Goal: Task Accomplishment & Management: Use online tool/utility

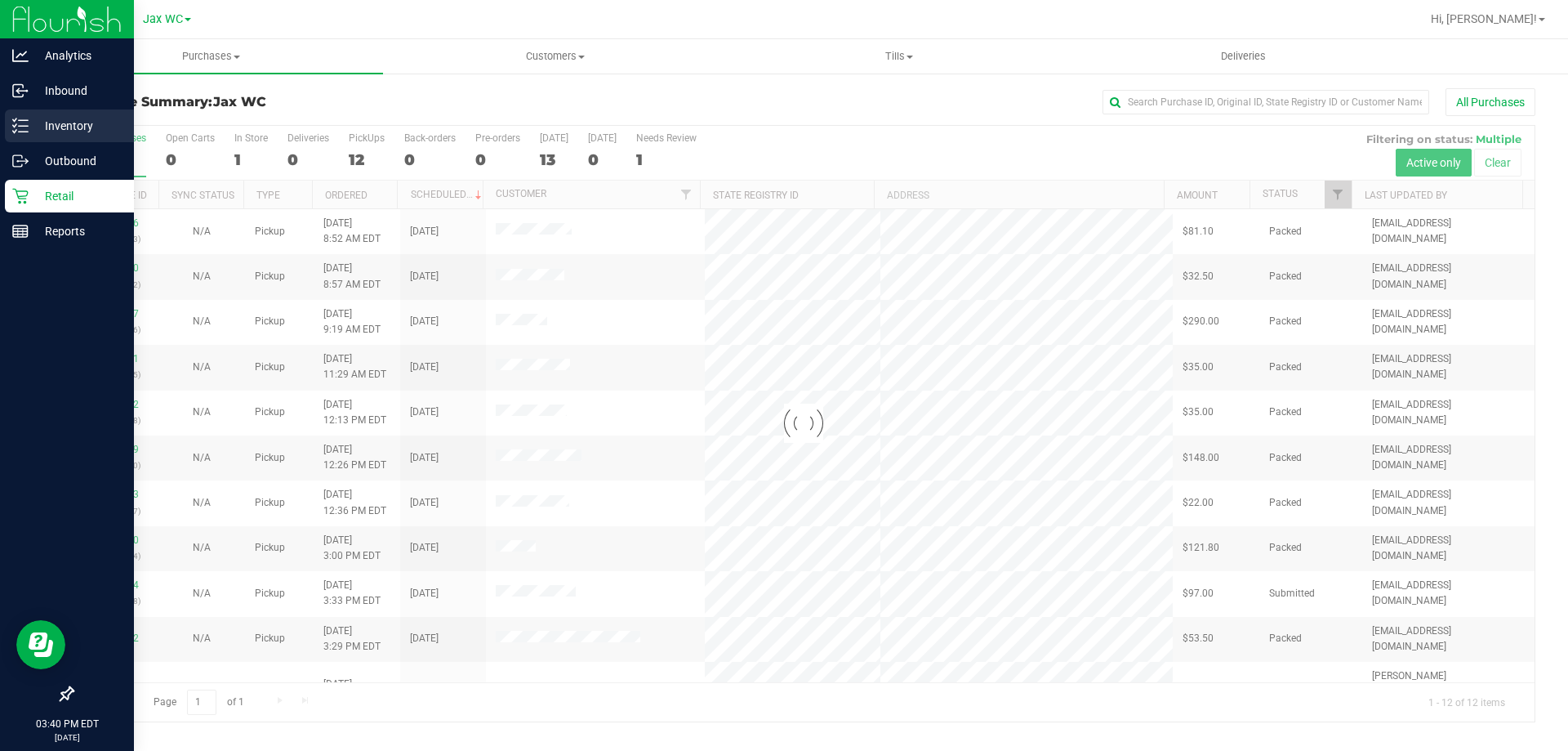
click at [33, 126] on p "Inventory" at bounding box center [78, 126] width 98 height 20
click at [62, 121] on p "Inventory" at bounding box center [78, 126] width 98 height 20
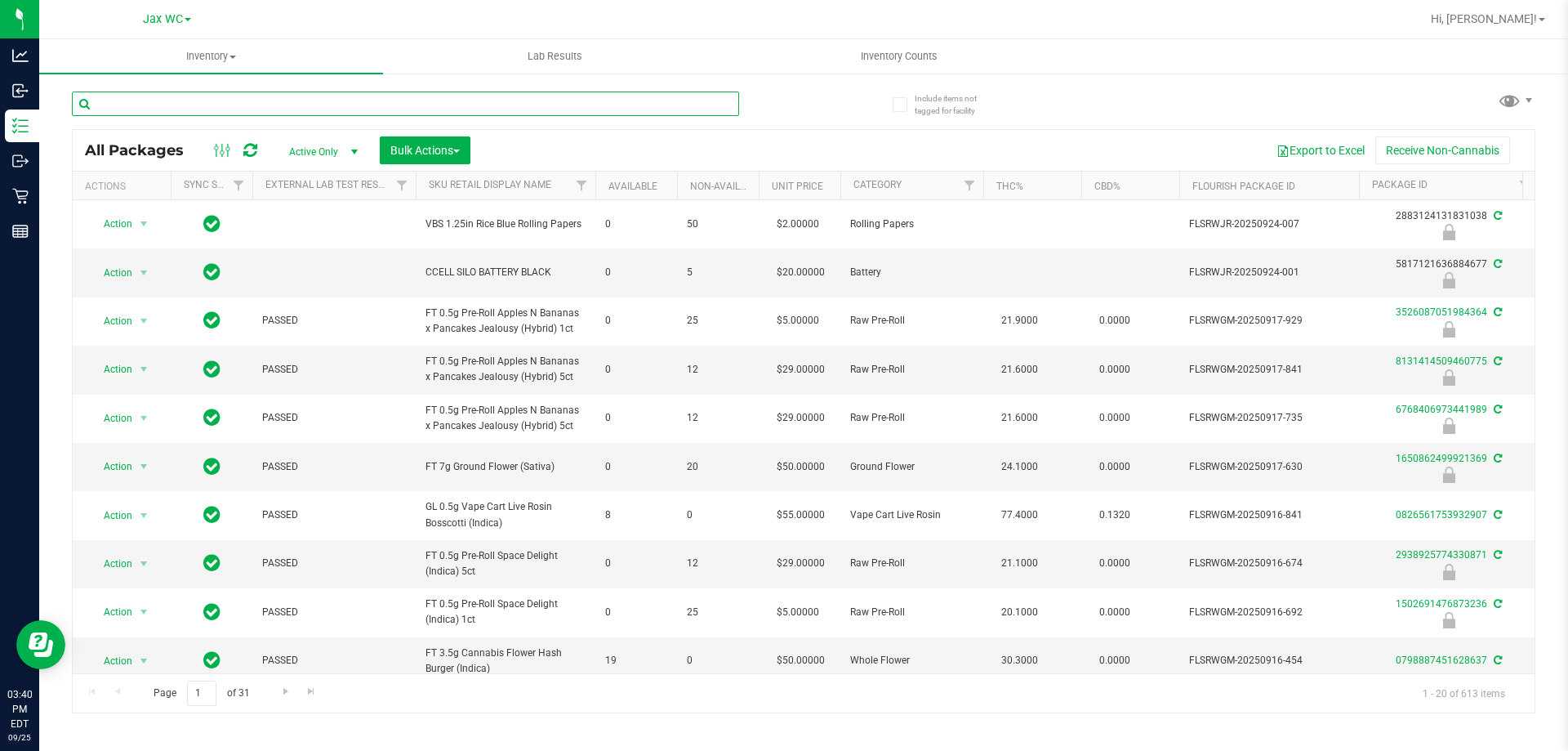
click at [213, 107] on input "text" at bounding box center [405, 103] width 668 height 24
type input "1557"
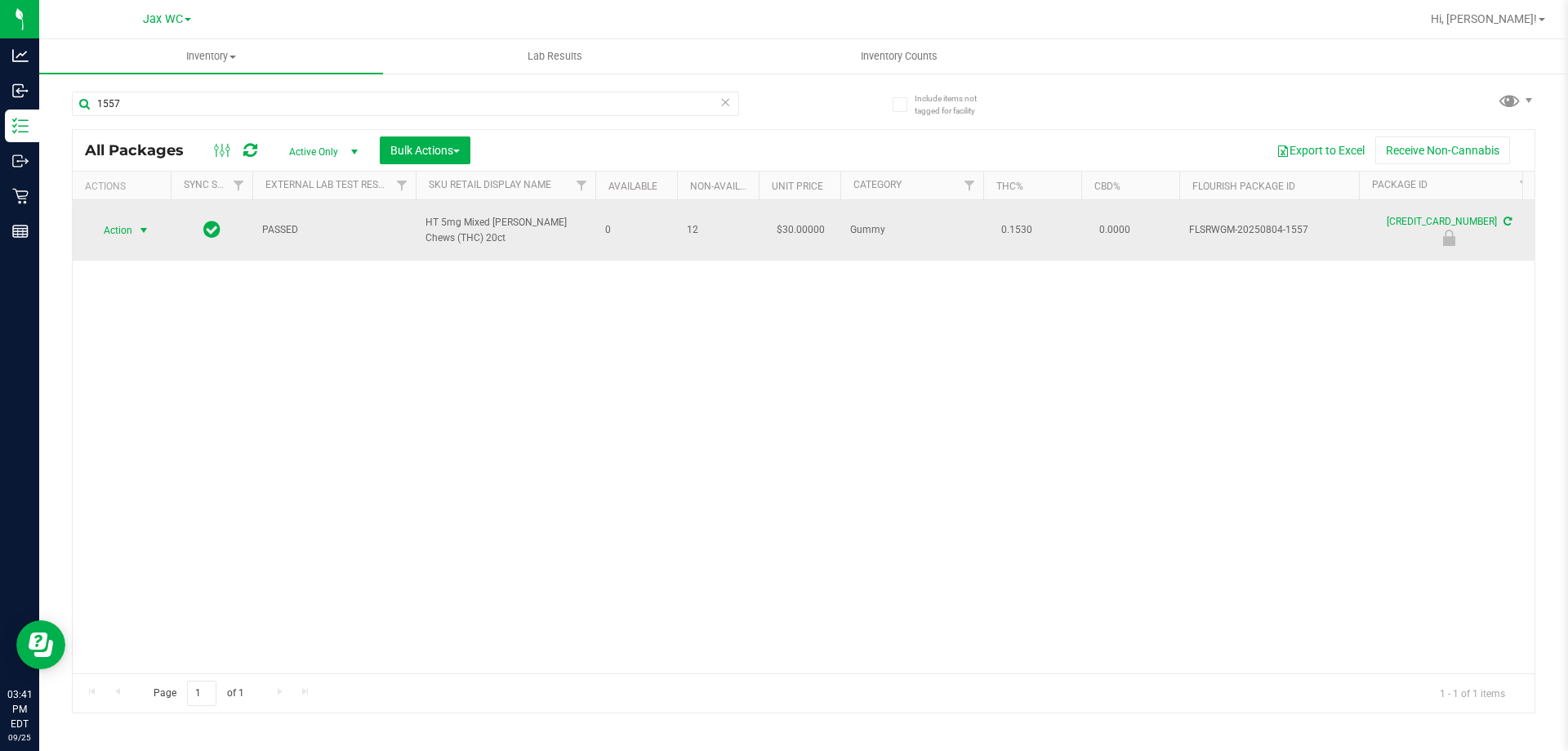
click at [121, 232] on span "Action" at bounding box center [111, 230] width 44 height 23
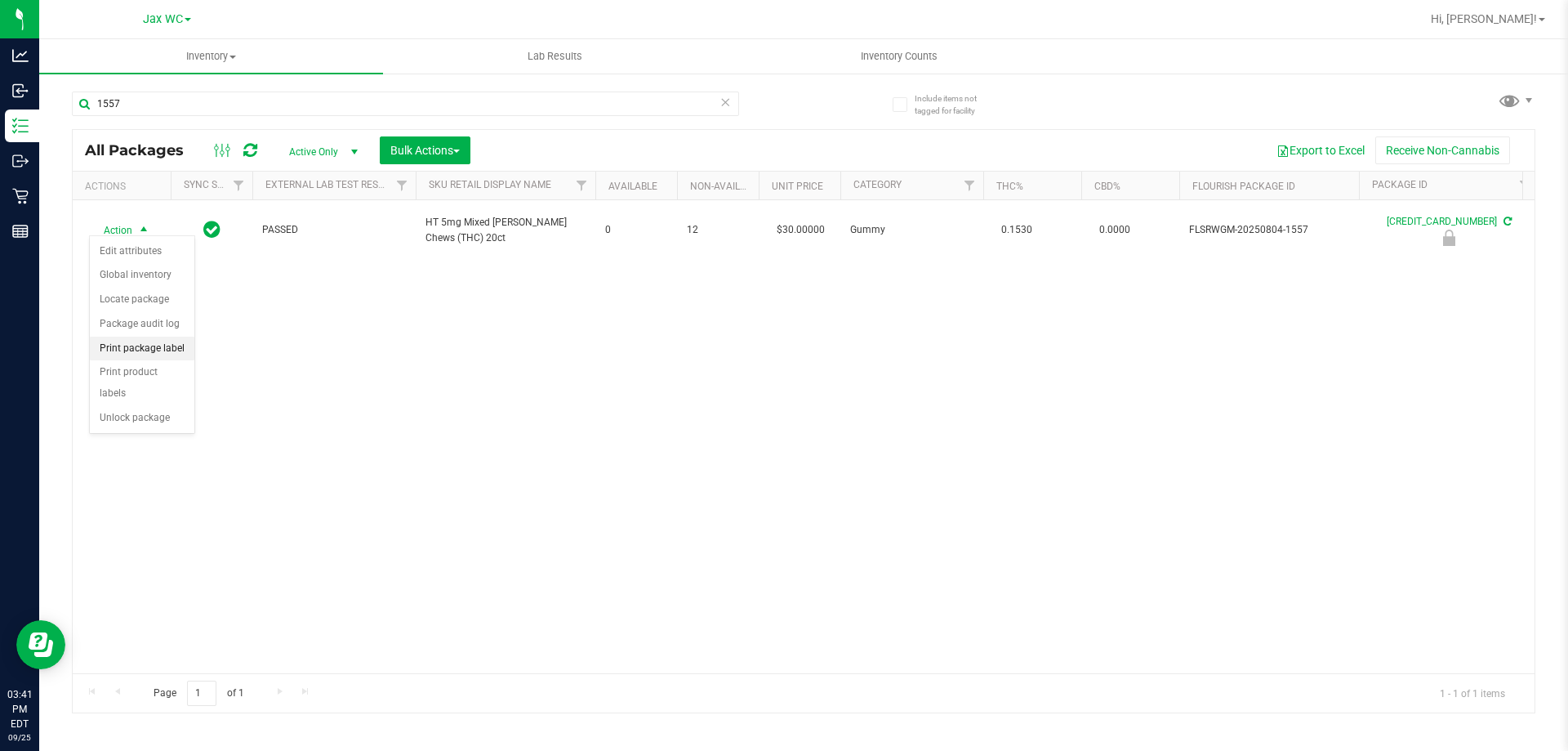
click at [162, 351] on li "Print package label" at bounding box center [142, 348] width 104 height 24
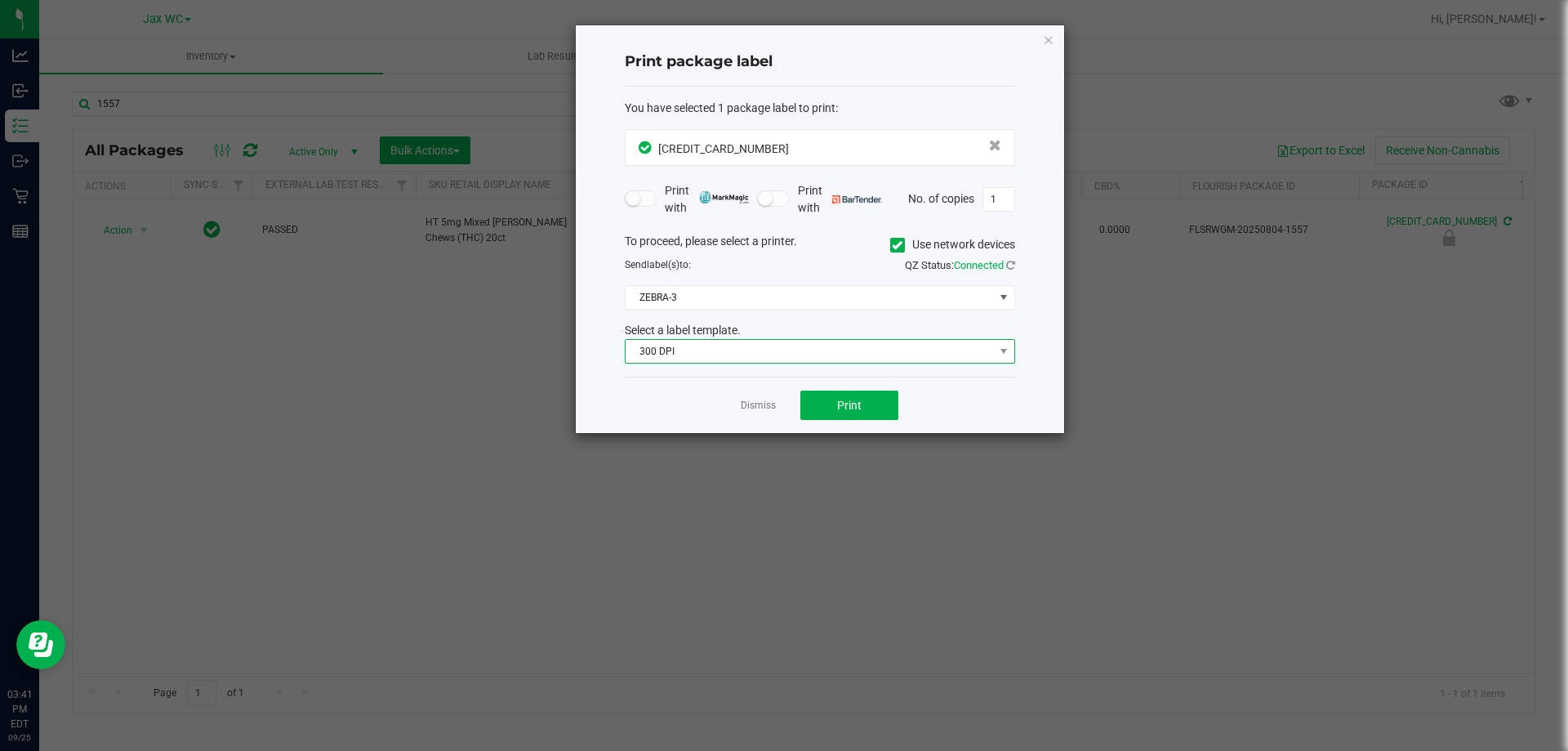
click at [756, 348] on span "300 DPI" at bounding box center [810, 351] width 368 height 23
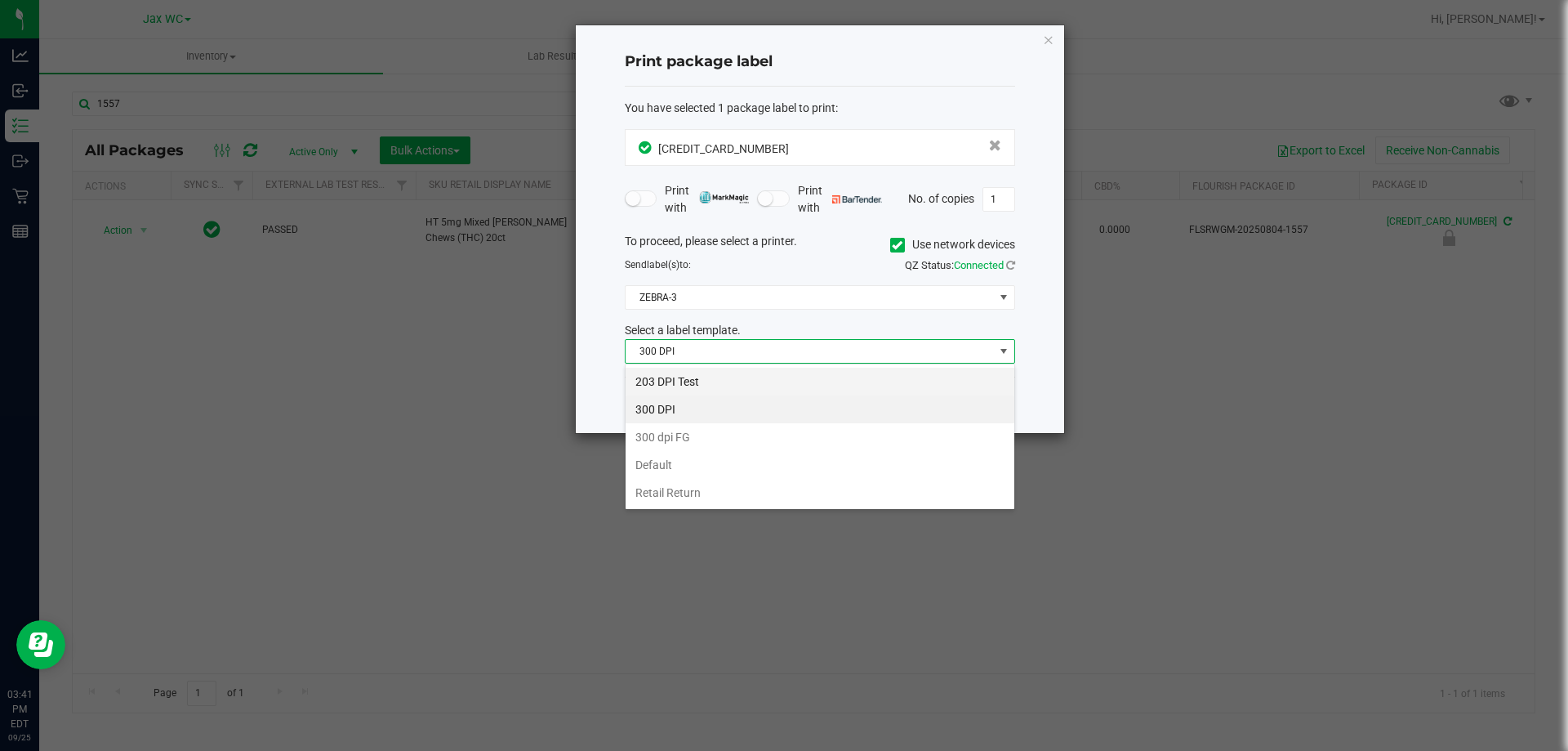
scroll to position [24, 390]
click at [744, 379] on li "203 DPI Test" at bounding box center [820, 381] width 388 height 28
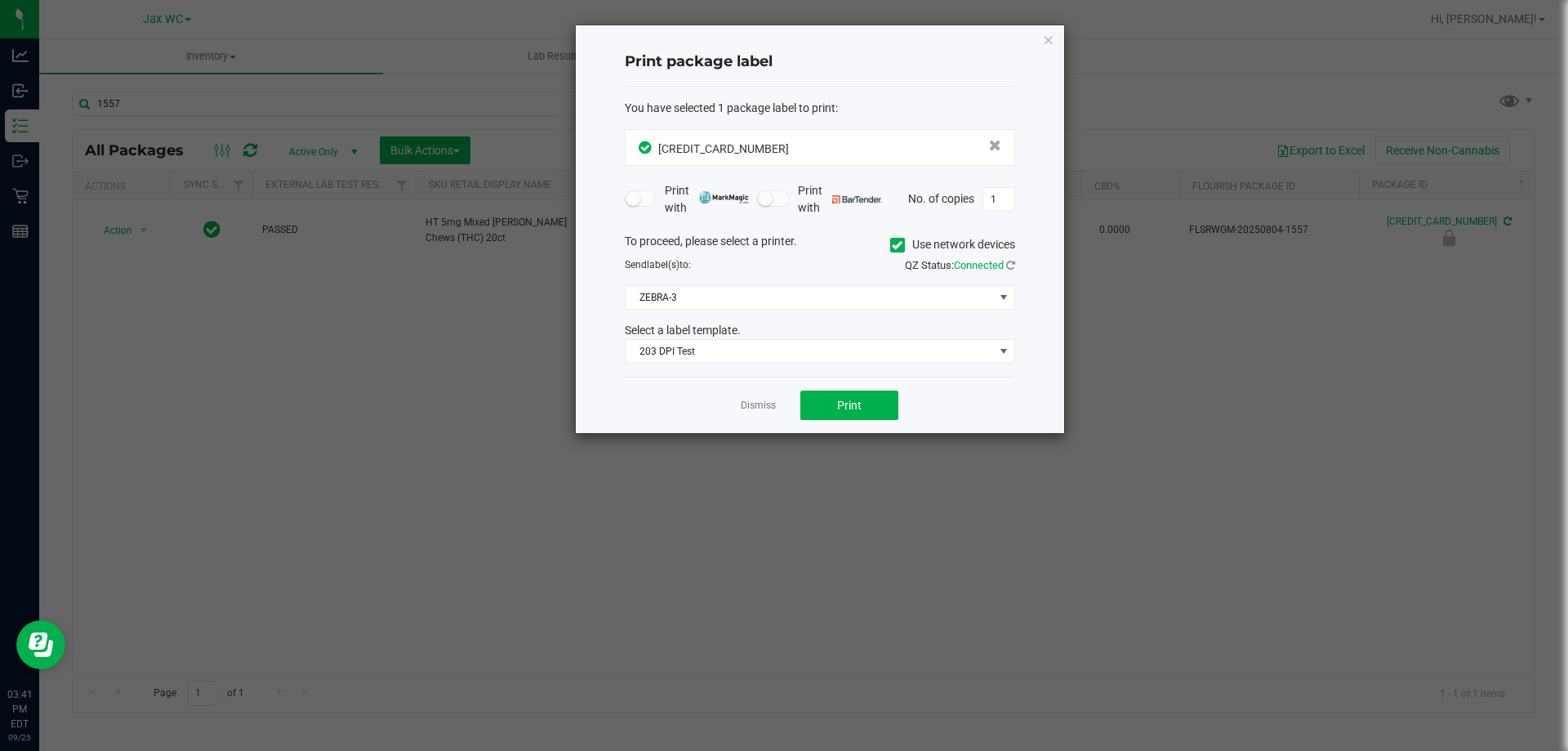
click at [734, 279] on div "To proceed, please select a printer. Use network devices Send label(s) to: QZ S…" at bounding box center [820, 298] width 390 height 132
click at [732, 290] on span "ZEBRA-3" at bounding box center [810, 297] width 368 height 23
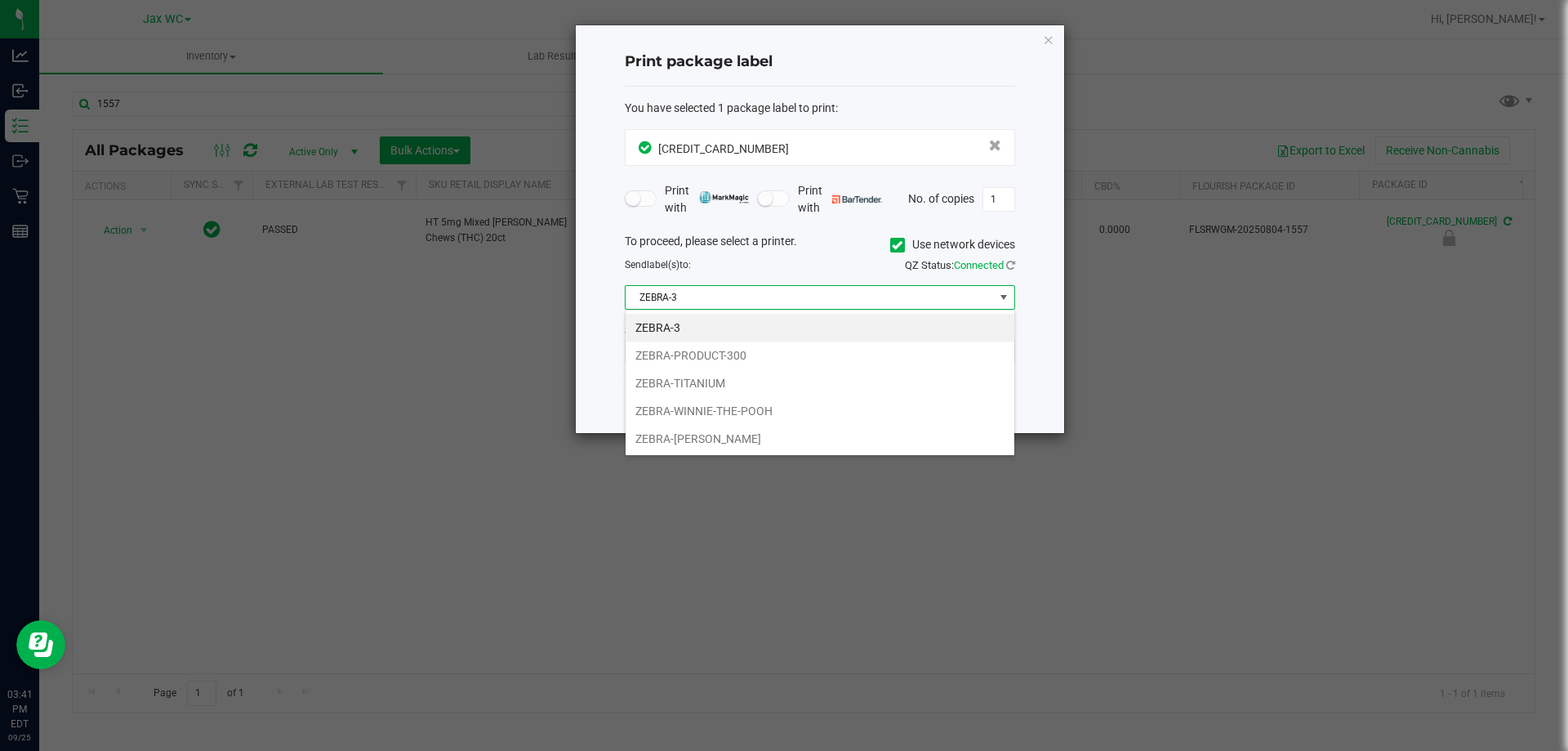
click at [752, 432] on li "ZEBRA-[PERSON_NAME]" at bounding box center [820, 438] width 388 height 28
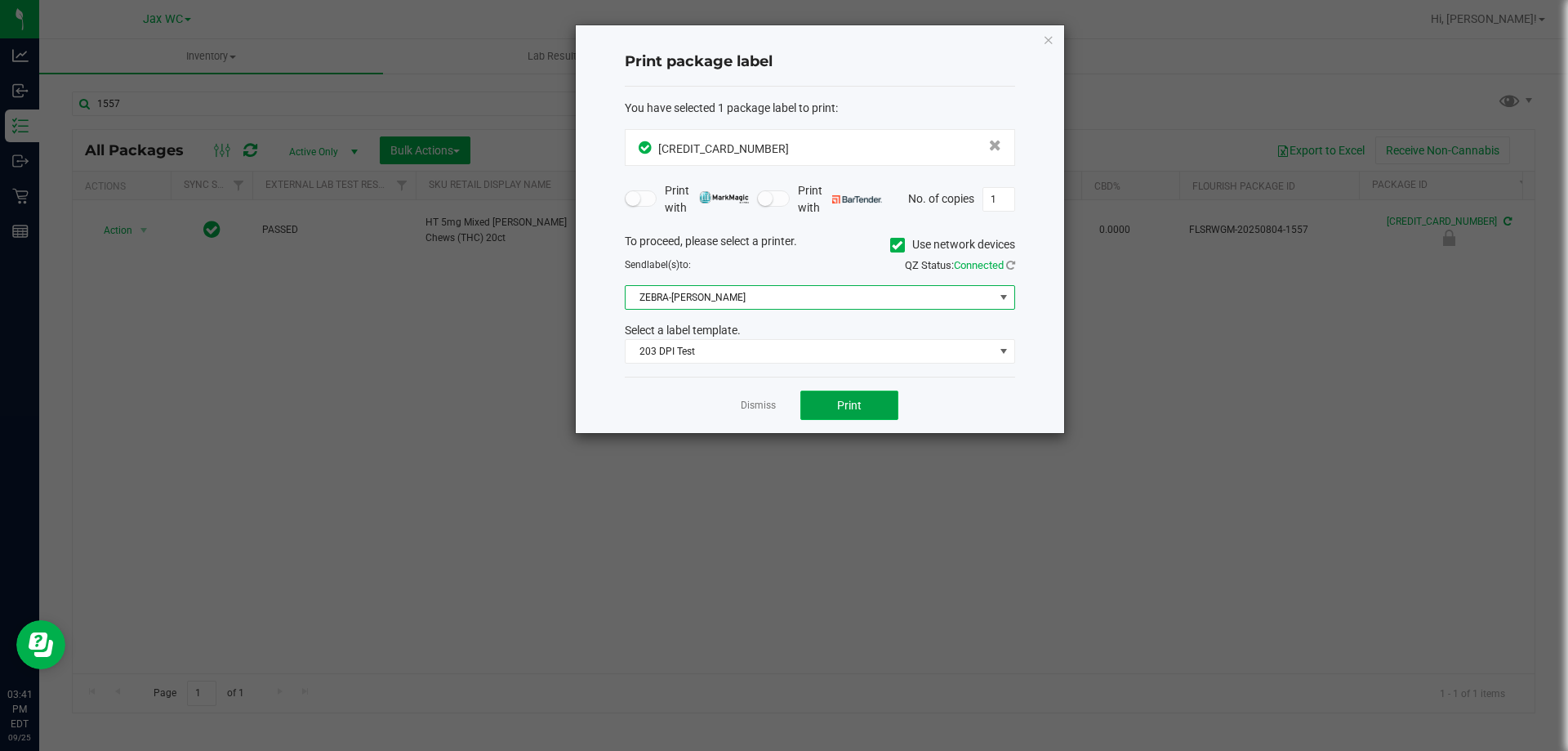
click at [846, 393] on button "Print" at bounding box center [849, 404] width 98 height 29
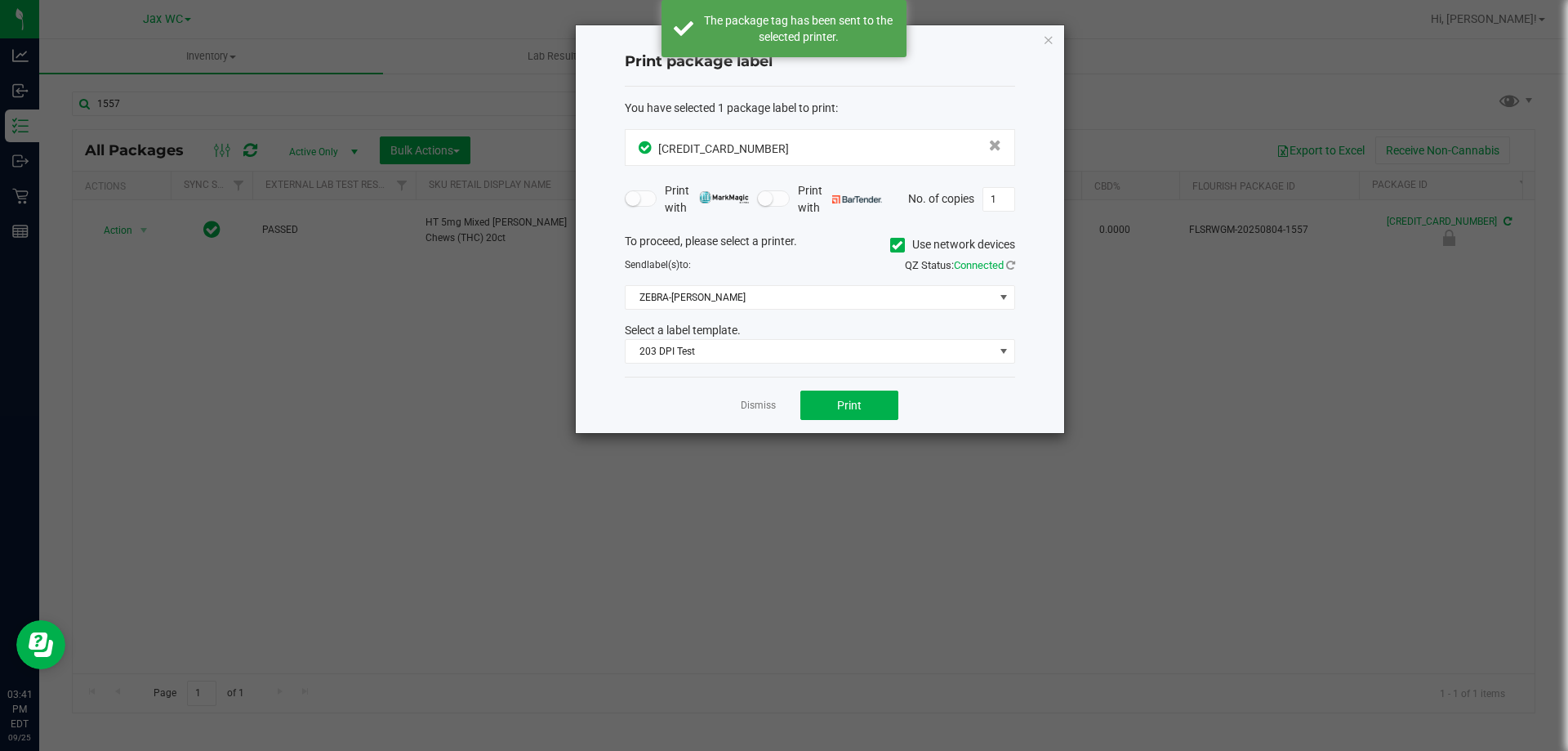
drag, startPoint x: 754, startPoint y: 406, endPoint x: 594, endPoint y: 383, distance: 161.6
click at [754, 405] on link "Dismiss" at bounding box center [759, 405] width 35 height 14
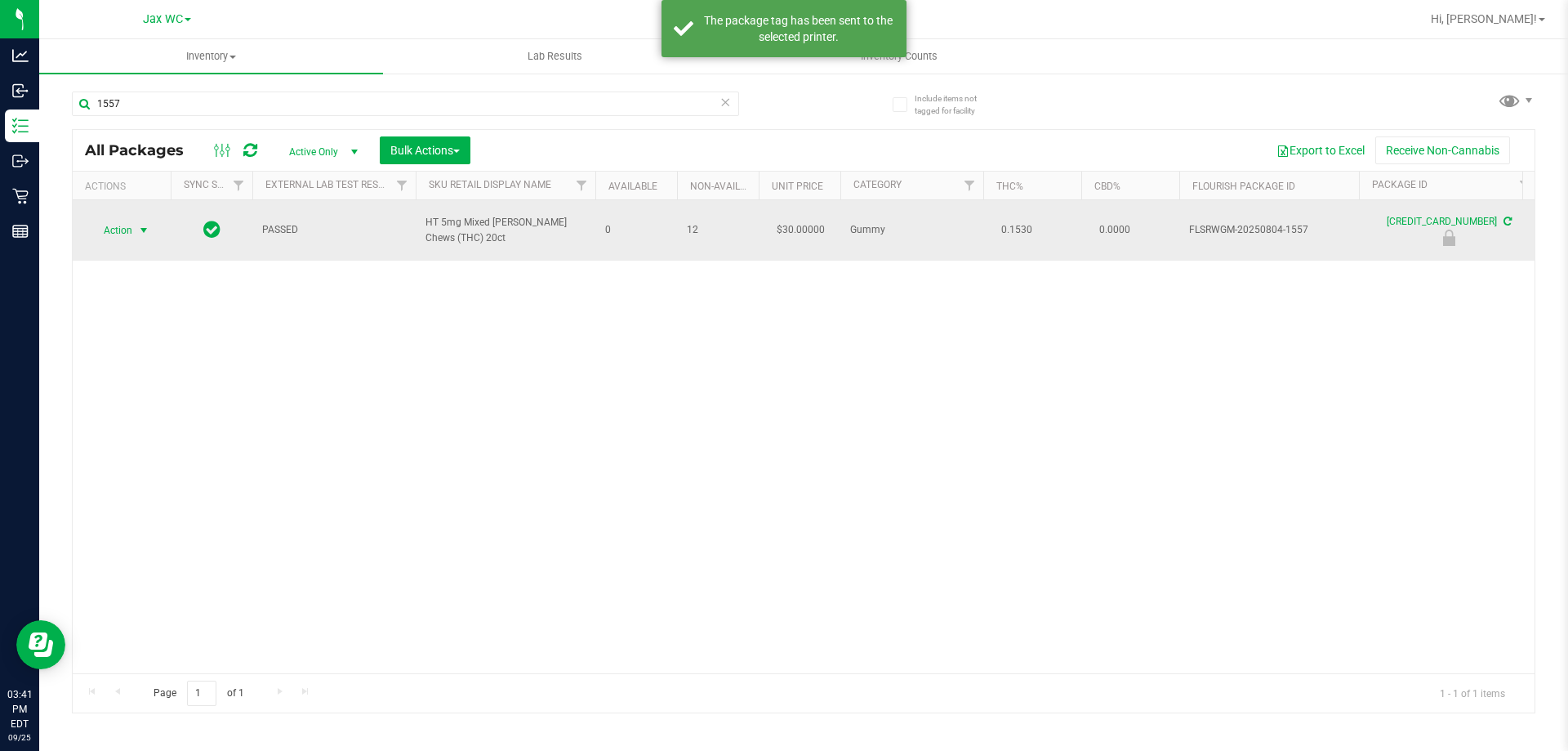
click at [119, 227] on span "Action" at bounding box center [111, 230] width 44 height 23
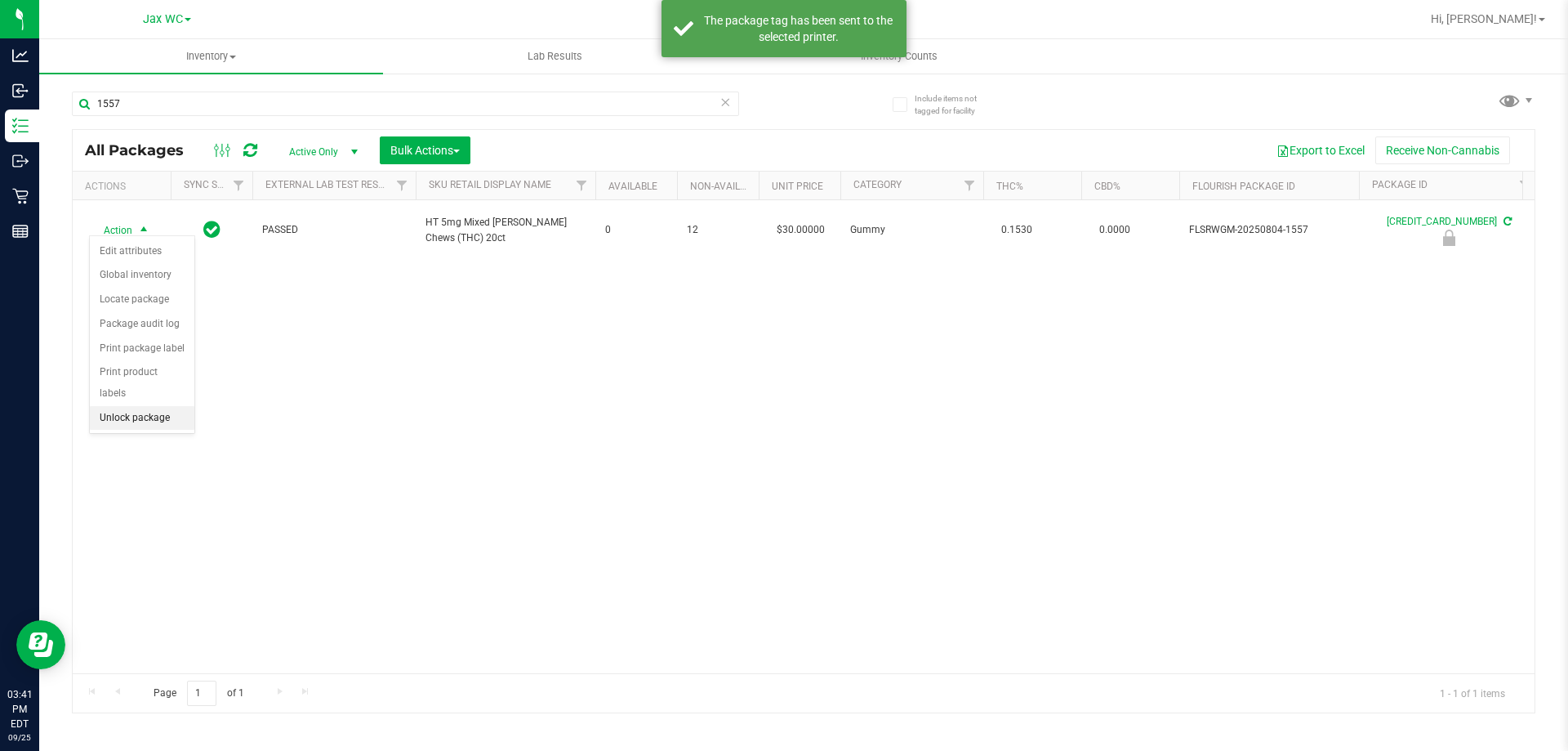
click at [166, 406] on li "Unlock package" at bounding box center [142, 418] width 104 height 24
